Goal: Task Accomplishment & Management: Complete application form

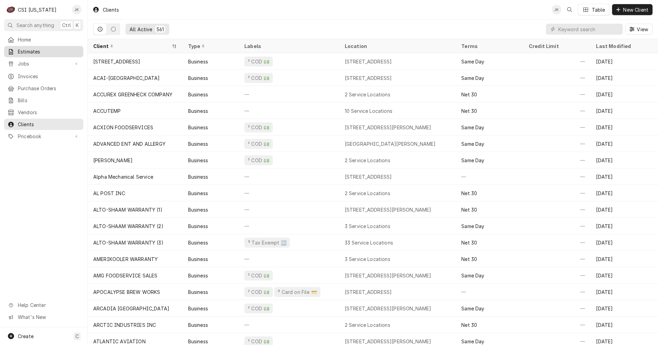
click at [16, 49] on div "Estimates" at bounding box center [44, 51] width 72 height 7
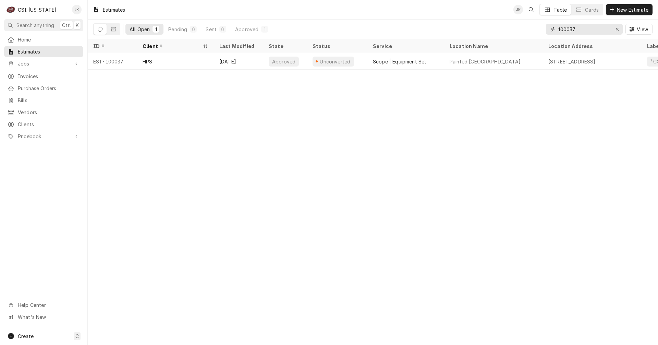
drag, startPoint x: 579, startPoint y: 31, endPoint x: 537, endPoint y: 31, distance: 41.8
click at [537, 31] on div "All Open 1 Pending 0 Sent 0 Approved 1 100037 View" at bounding box center [372, 29] width 559 height 19
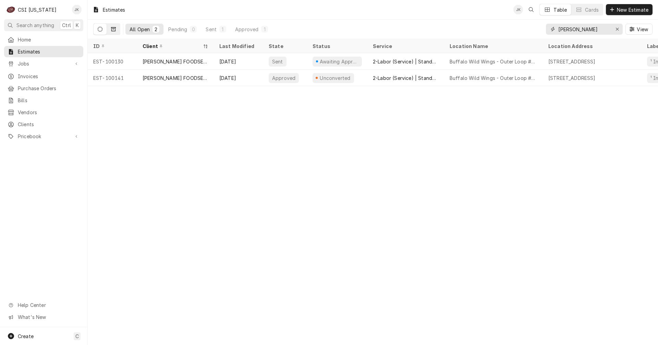
type input "[PERSON_NAME]"
click at [118, 28] on button "Dynamic Content Wrapper" at bounding box center [113, 29] width 13 height 11
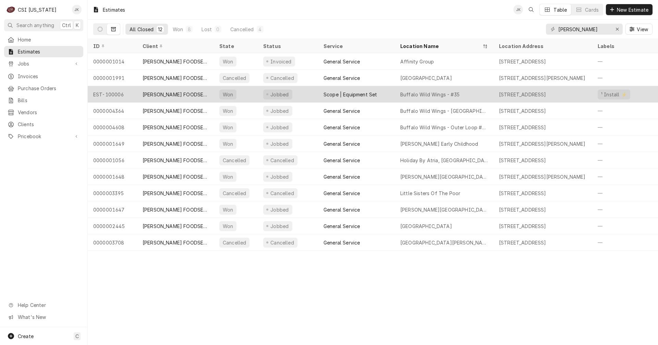
click at [458, 91] on div "Buffalo Wild Wings - #35" at bounding box center [429, 94] width 59 height 7
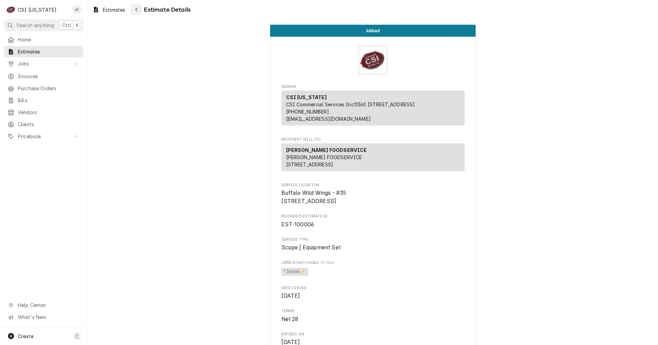
click at [138, 13] on button "Navigate back" at bounding box center [136, 9] width 11 height 11
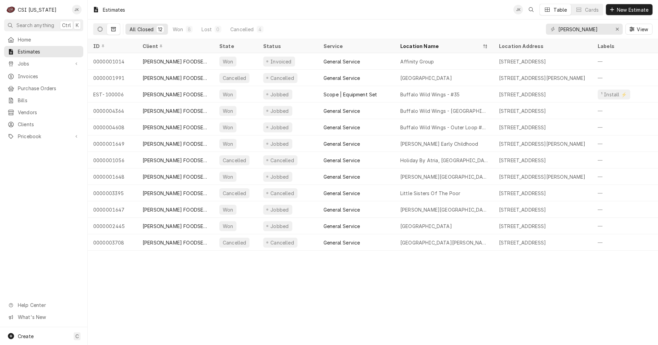
click at [97, 31] on button "Dynamic Content Wrapper" at bounding box center [100, 29] width 13 height 11
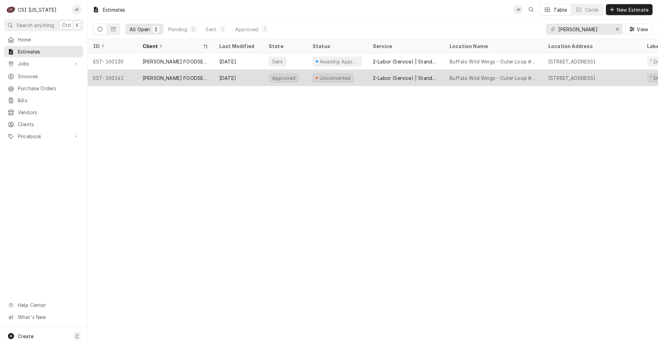
click at [493, 77] on div "Buffalo Wild Wings - Outer Loop #570" at bounding box center [494, 77] width 88 height 7
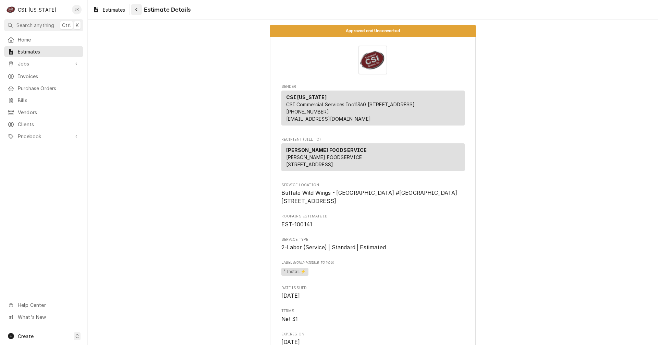
click at [133, 11] on button "Navigate back" at bounding box center [136, 9] width 11 height 11
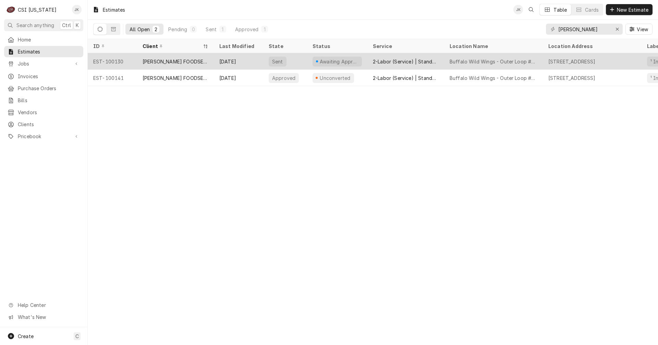
click at [361, 57] on div "Awaiting Approval" at bounding box center [337, 61] width 60 height 16
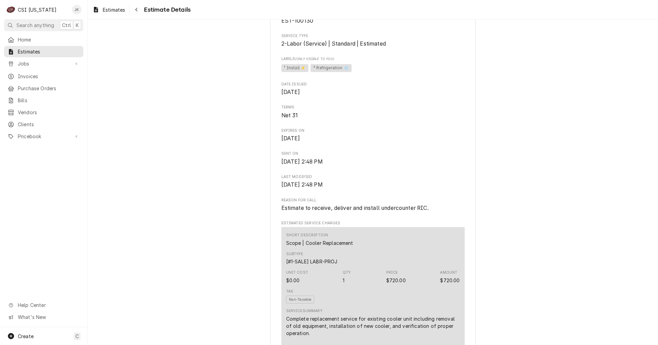
scroll to position [206, 0]
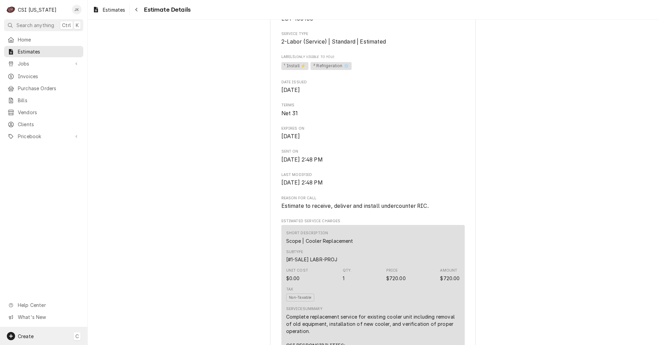
click at [34, 334] on div "Create C" at bounding box center [43, 336] width 87 height 18
click at [118, 254] on div "Estimate" at bounding box center [128, 252] width 46 height 7
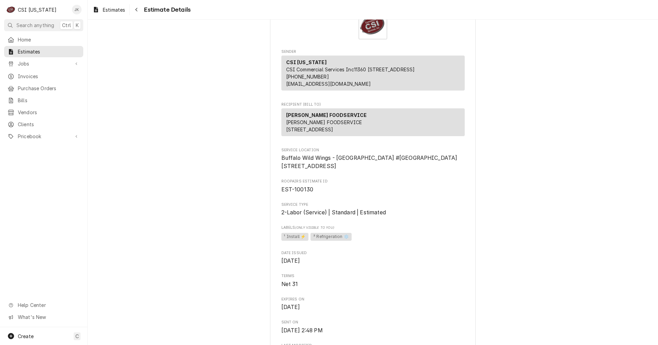
scroll to position [34, 0]
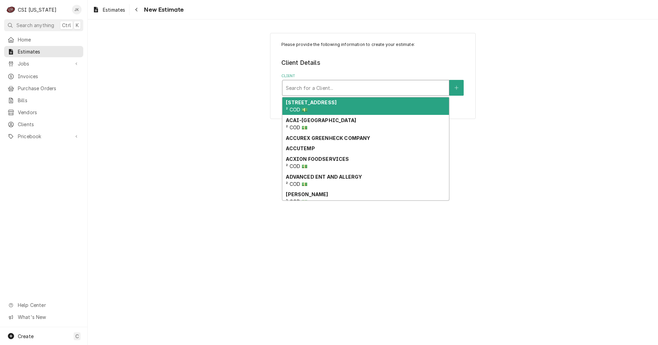
click at [343, 90] on div "Client" at bounding box center [366, 88] width 160 height 12
type input "zin"
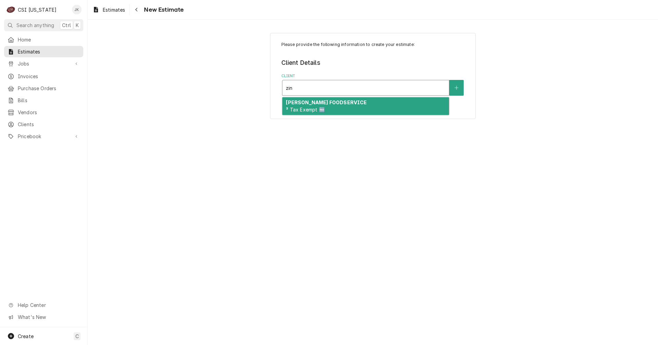
click at [339, 111] on div "[PERSON_NAME] FOODSERVICE ³ Tax Exempt 🆓" at bounding box center [365, 106] width 167 height 18
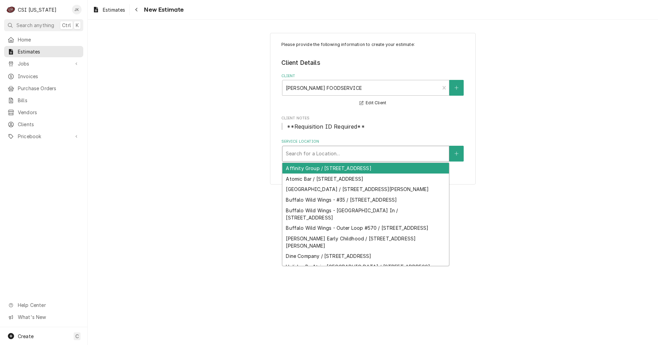
click at [341, 150] on div "Service Location" at bounding box center [366, 153] width 160 height 12
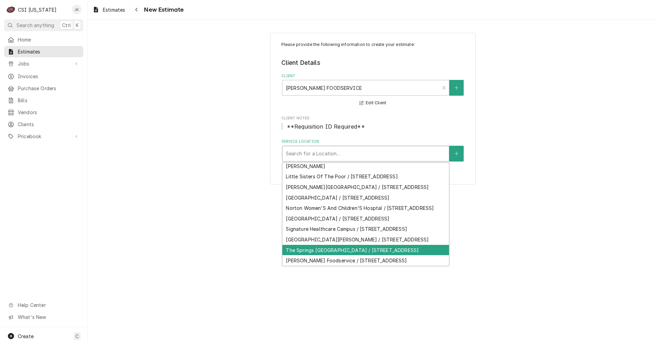
scroll to position [183, 0]
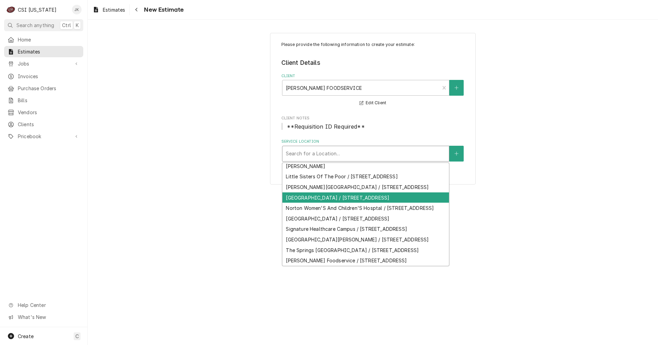
click at [338, 157] on div "Service Location" at bounding box center [366, 153] width 160 height 12
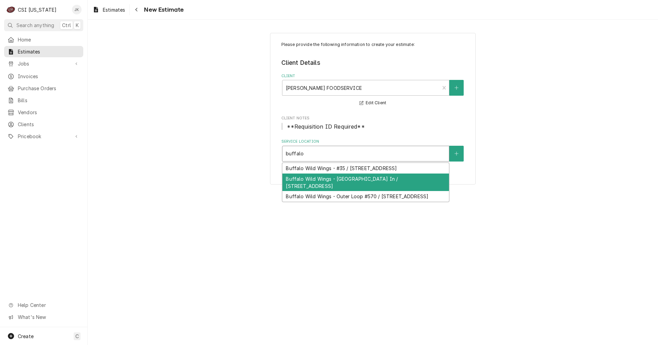
type input "buffalo"
